Goal: Complete application form

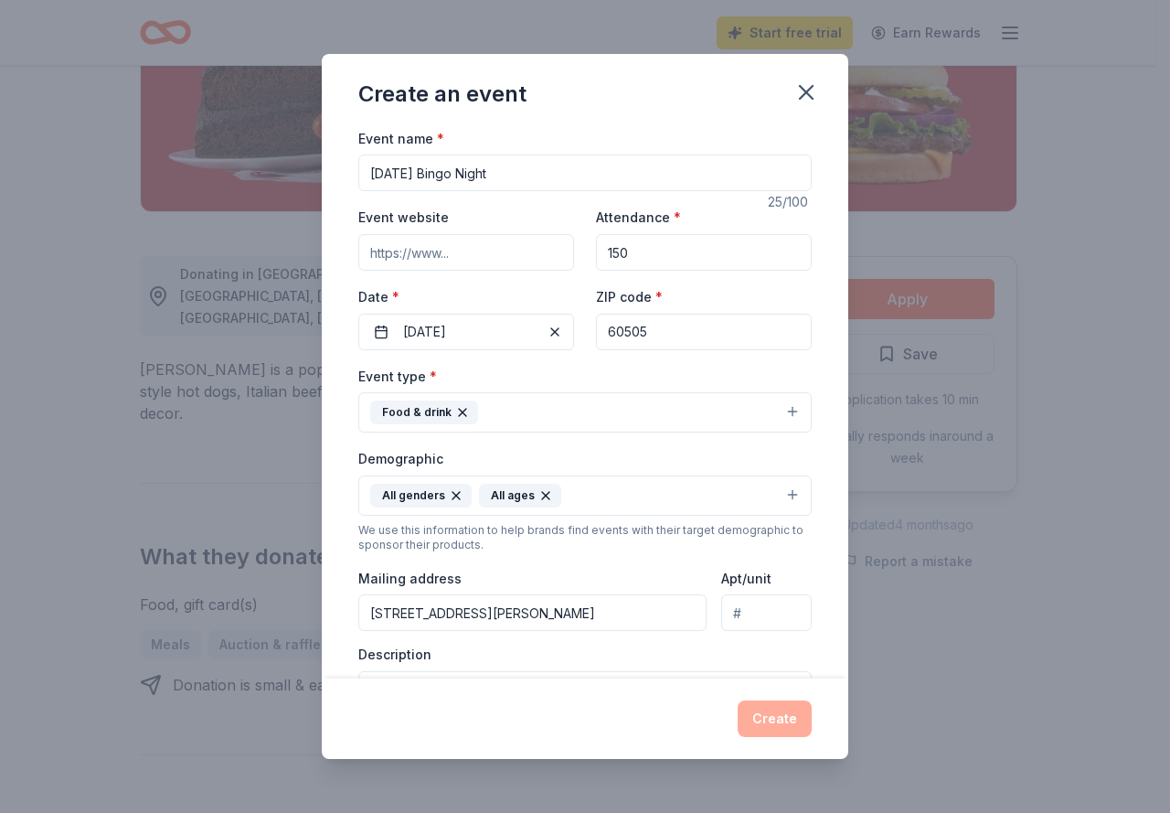
scroll to position [324, 0]
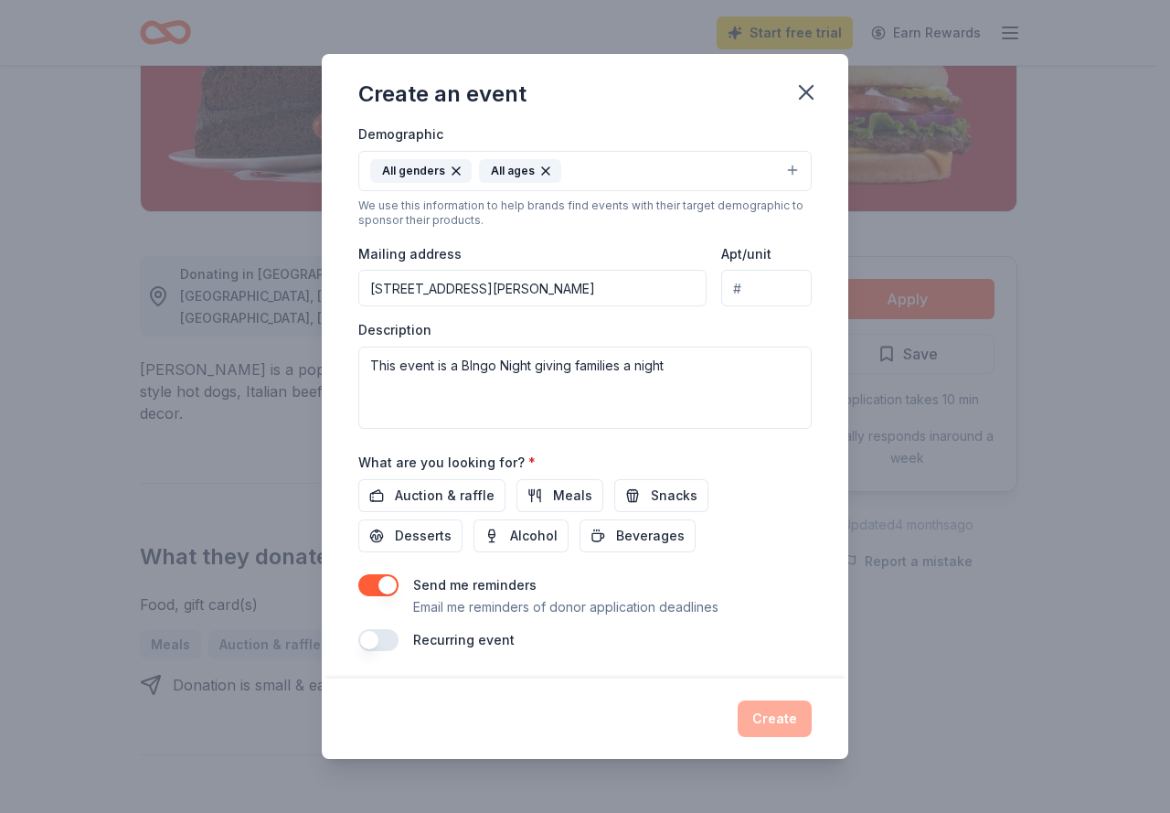
drag, startPoint x: 690, startPoint y: 368, endPoint x: 367, endPoint y: 388, distance: 324.1
click at [367, 388] on textarea "This event is a BIngo Night giving families a night" at bounding box center [584, 387] width 453 height 82
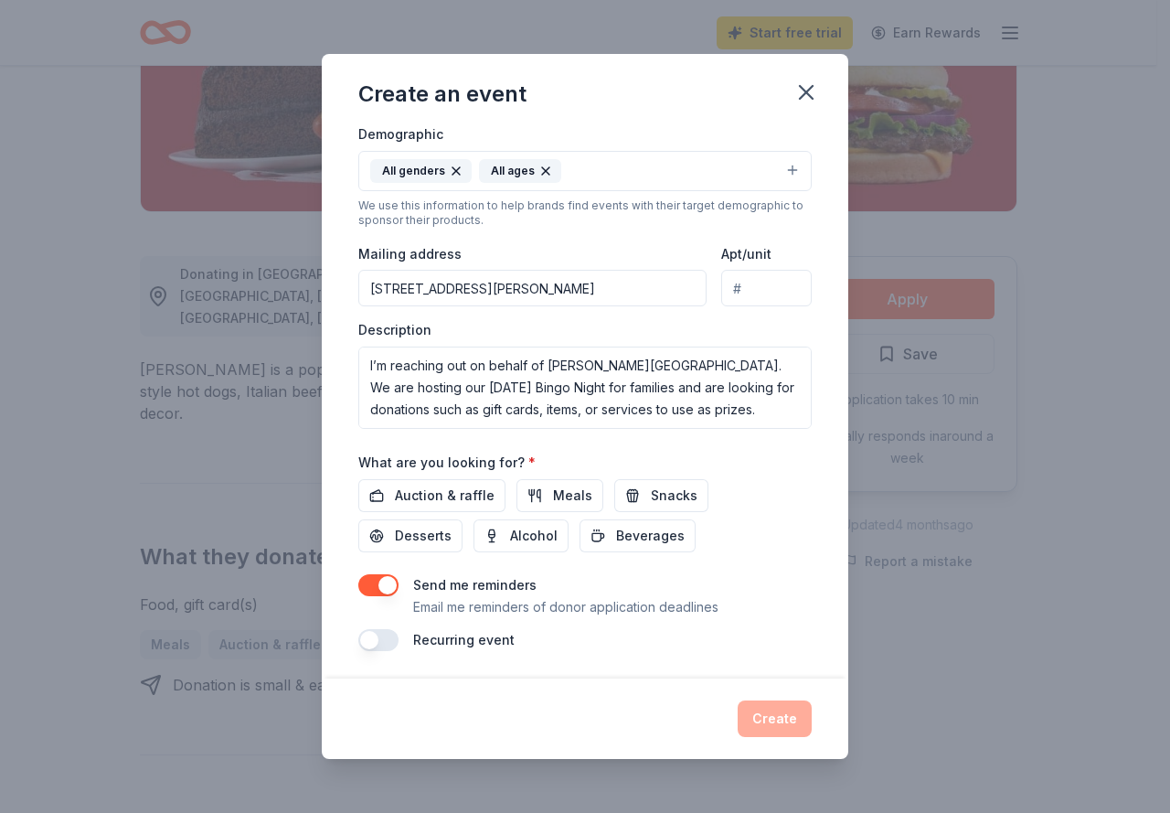
scroll to position [122, 0]
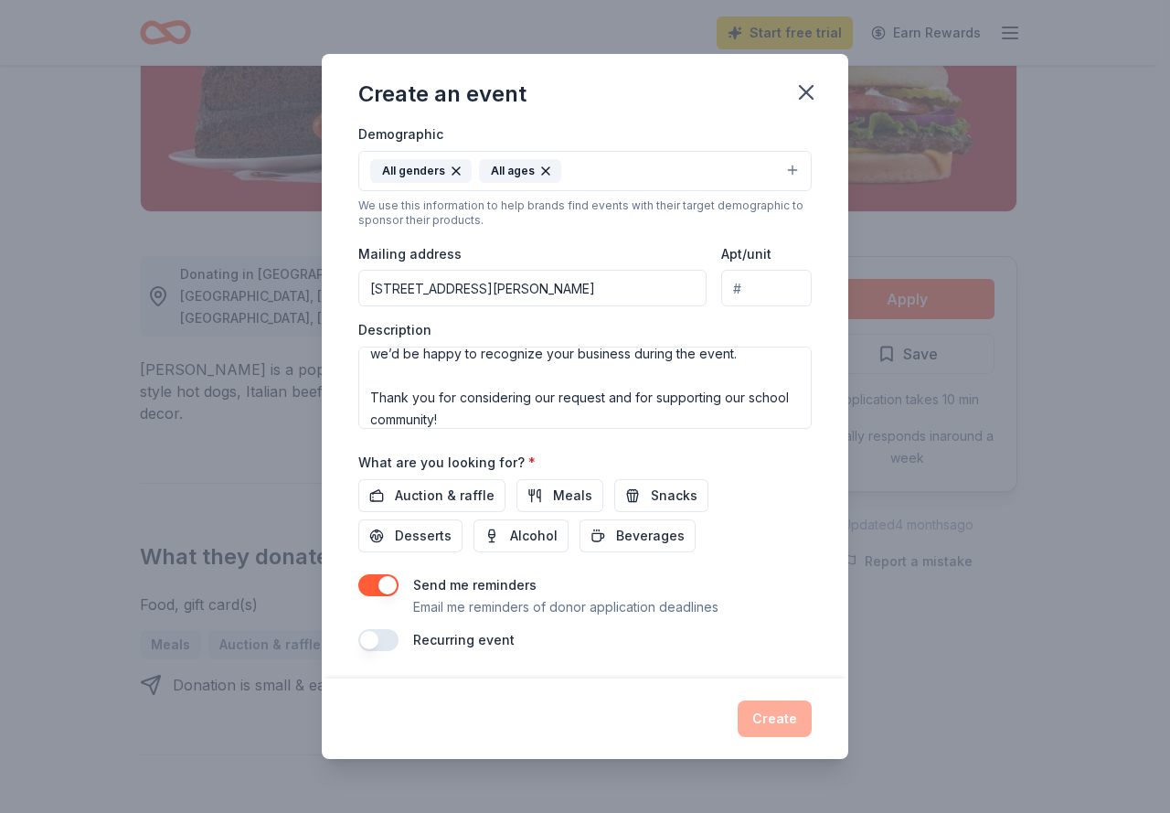
click at [363, 398] on textarea "I’m reaching out on behalf of [PERSON_NAME][GEOGRAPHIC_DATA]. We are hosting ou…" at bounding box center [584, 387] width 453 height 82
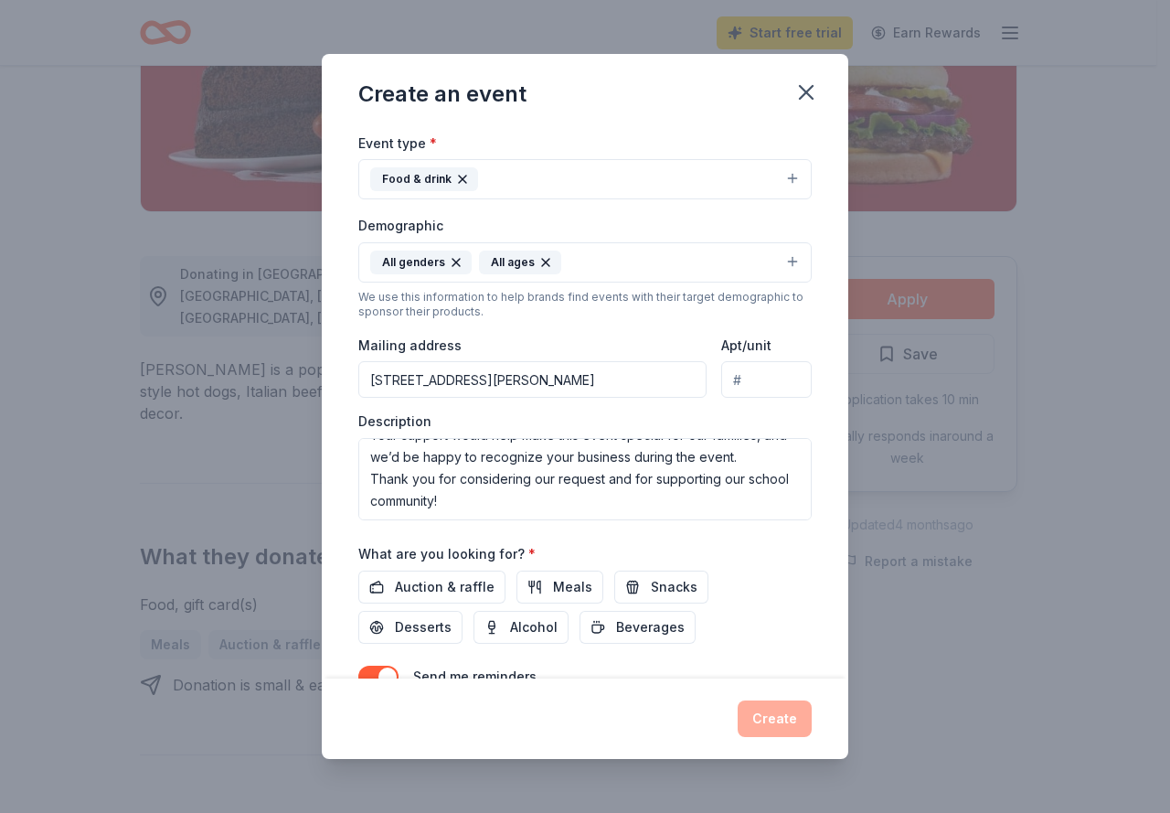
scroll to position [324, 0]
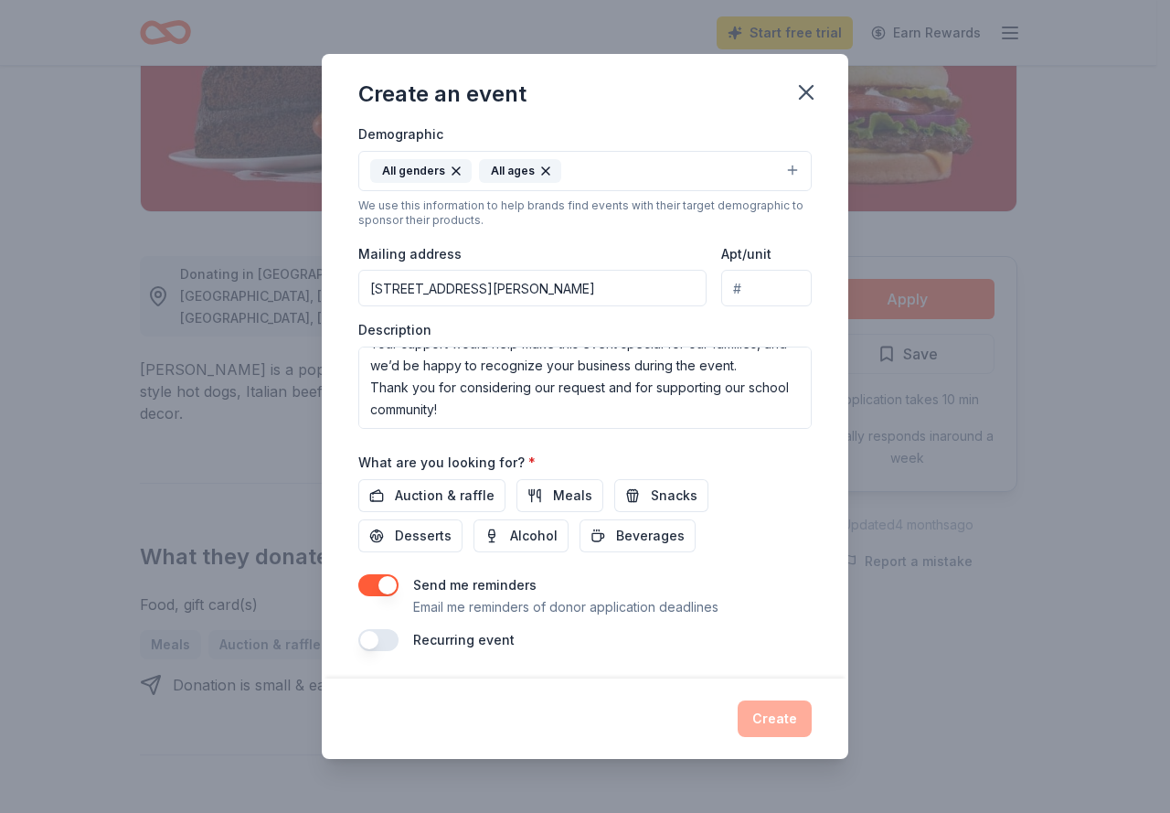
type textarea "I’m reaching out on behalf of [PERSON_NAME][GEOGRAPHIC_DATA]. We are hosting ou…"
click at [479, 497] on span "Auction & raffle" at bounding box center [445, 495] width 100 height 22
click at [553, 502] on span "Meals" at bounding box center [572, 495] width 39 height 22
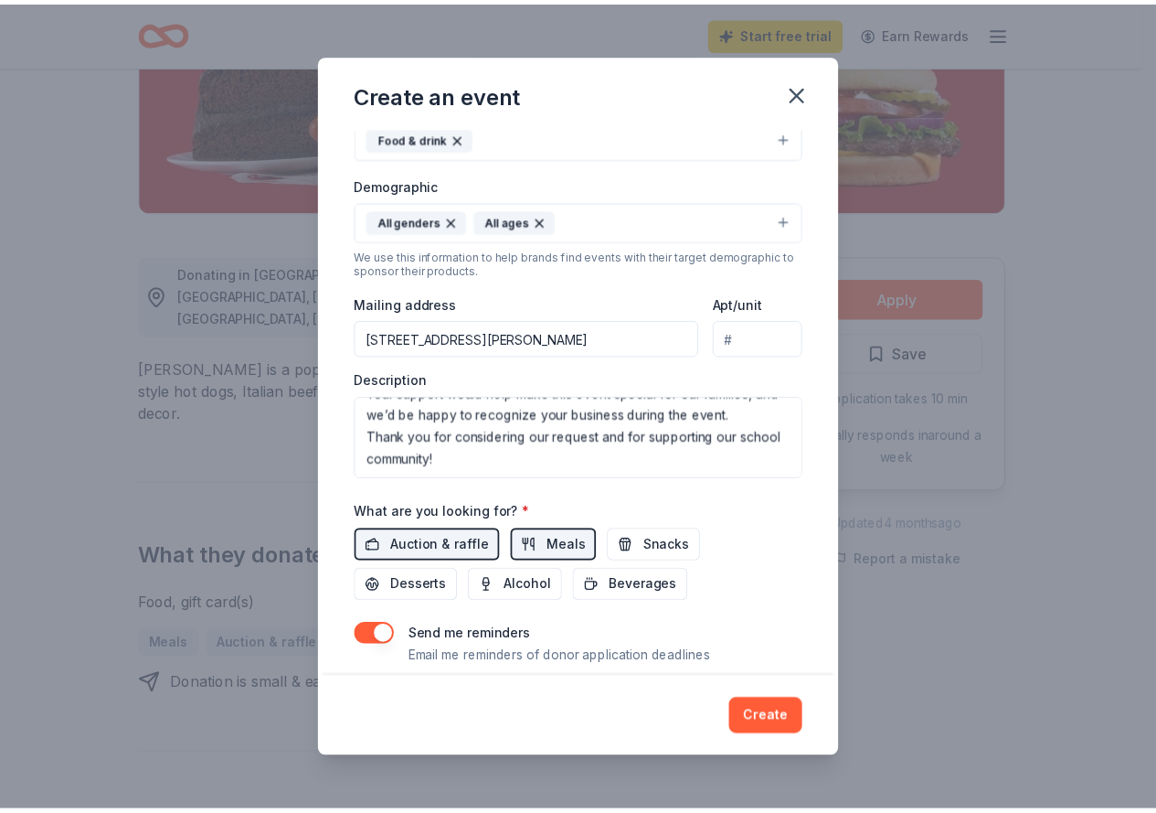
scroll to position [326, 0]
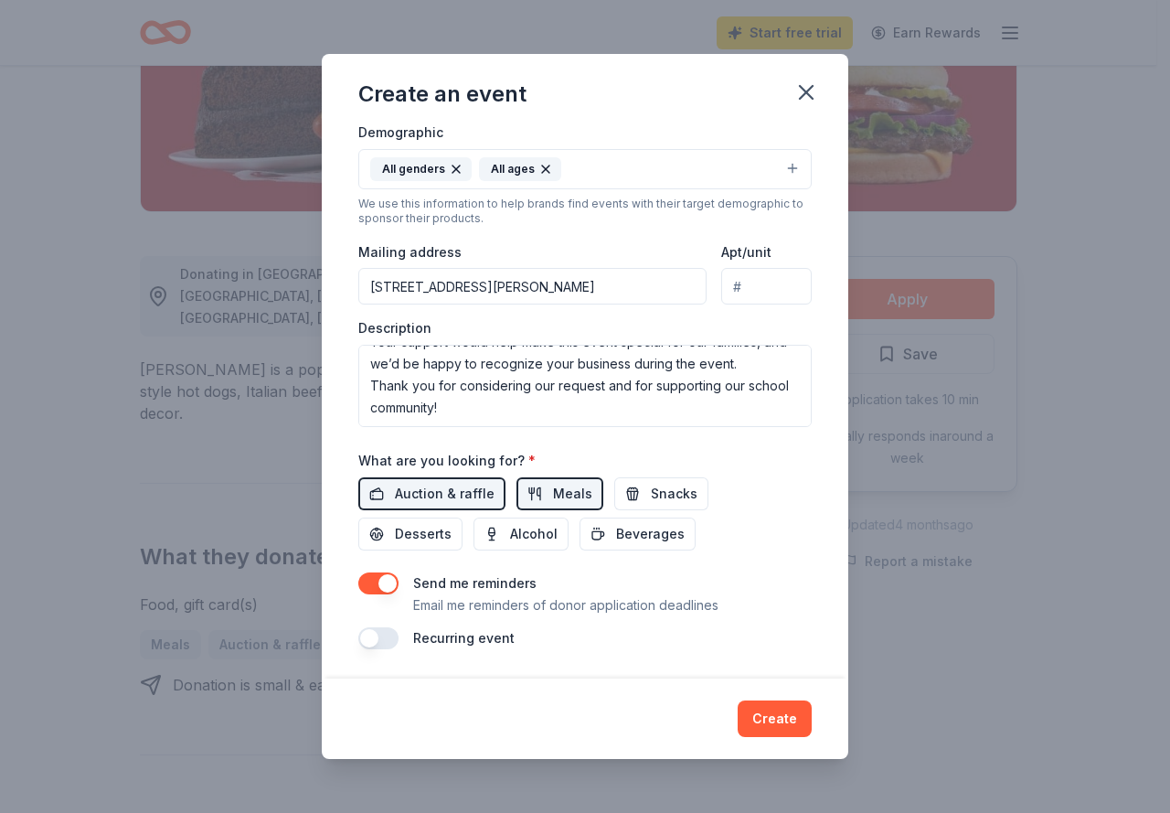
click at [783, 724] on button "Create" at bounding box center [775, 718] width 74 height 37
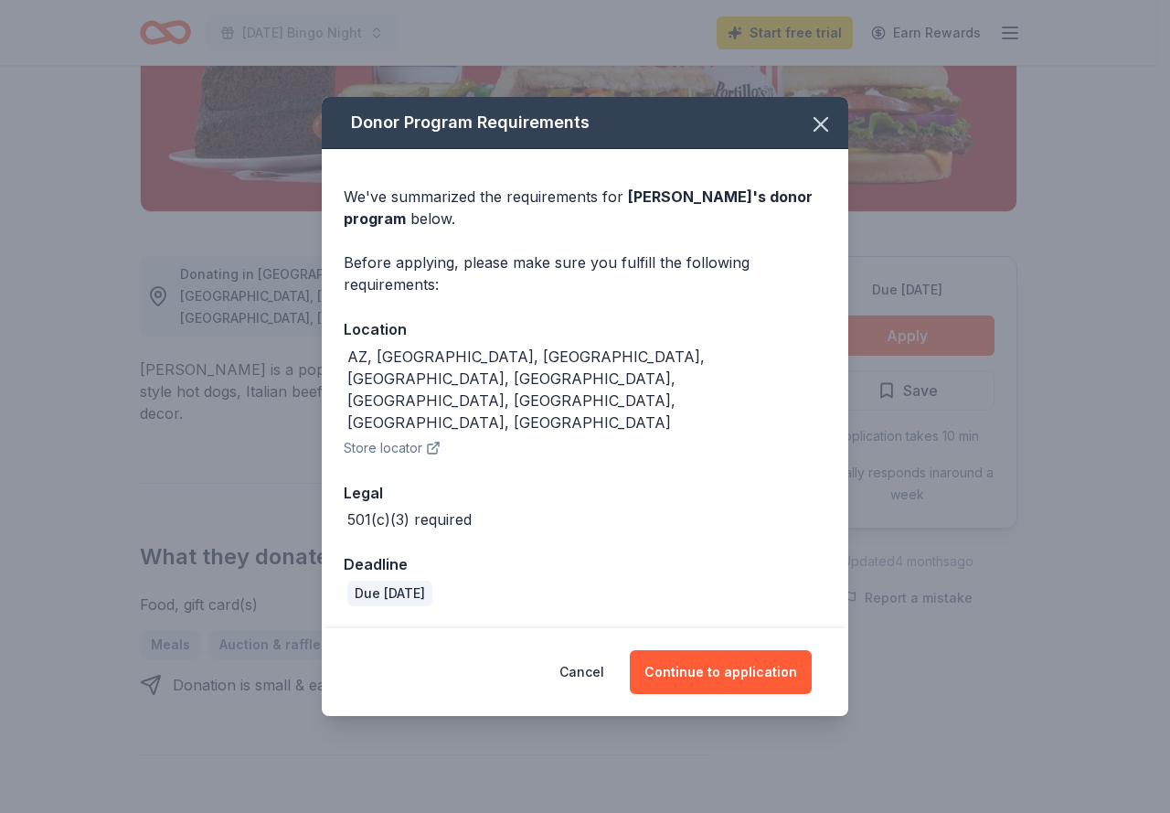
click at [689, 650] on button "Continue to application" at bounding box center [721, 672] width 182 height 44
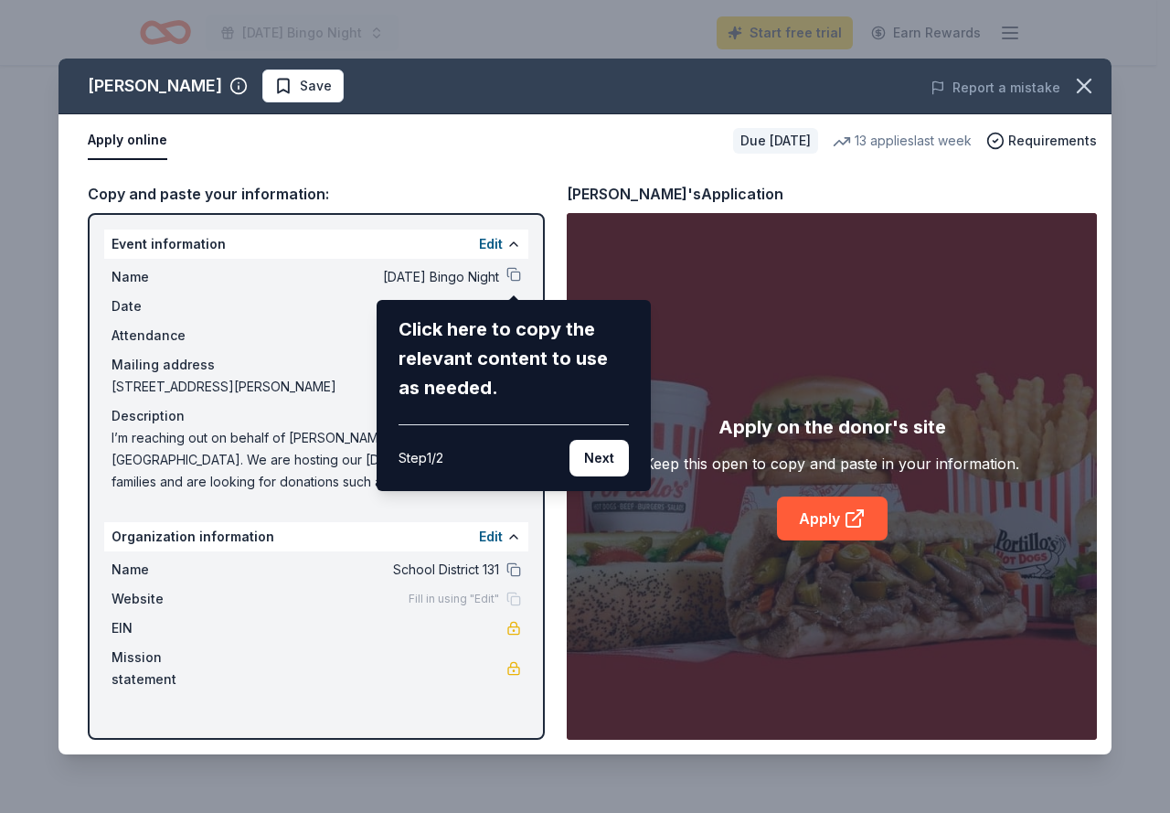
click at [593, 468] on button "Next" at bounding box center [598, 458] width 59 height 37
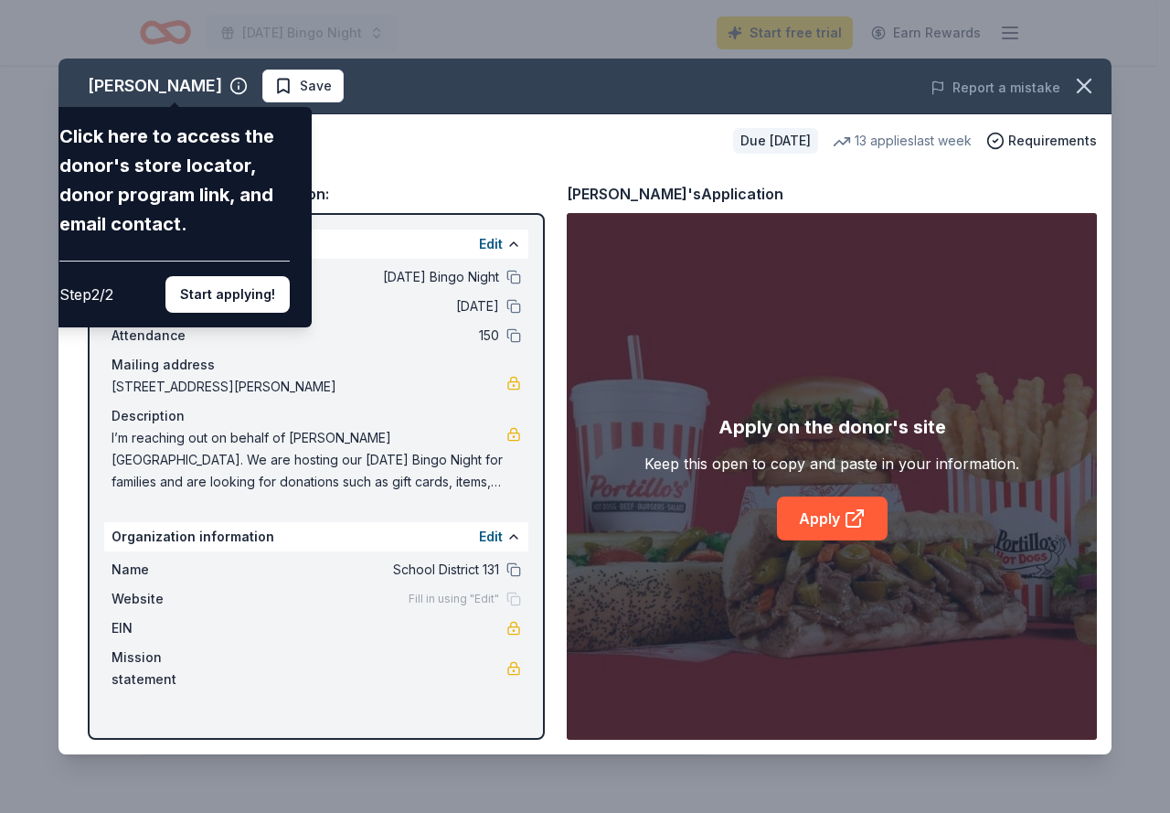
click at [217, 303] on button "Start applying!" at bounding box center [227, 294] width 124 height 37
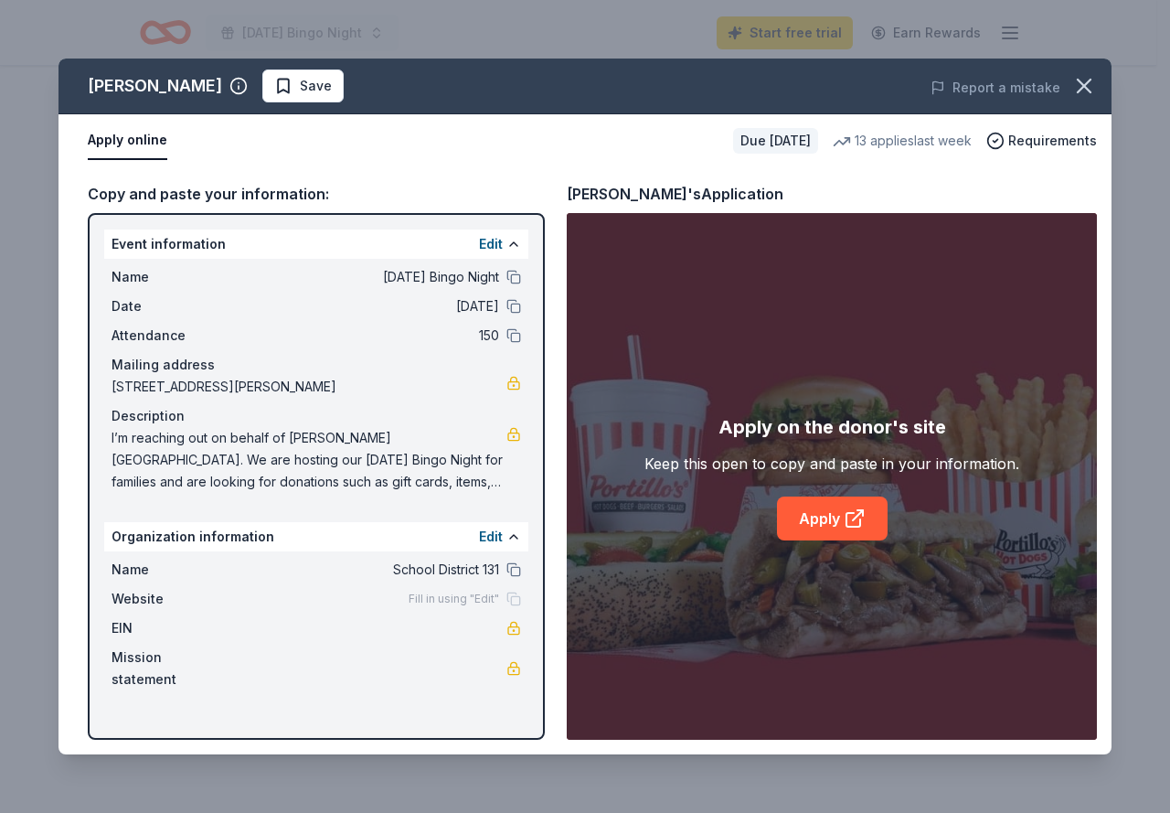
click at [274, 86] on span "Save" at bounding box center [303, 86] width 58 height 22
click at [793, 518] on link "Apply" at bounding box center [832, 518] width 111 height 44
click at [1085, 79] on icon "button" at bounding box center [1084, 86] width 26 height 26
